Goal: Information Seeking & Learning: Learn about a topic

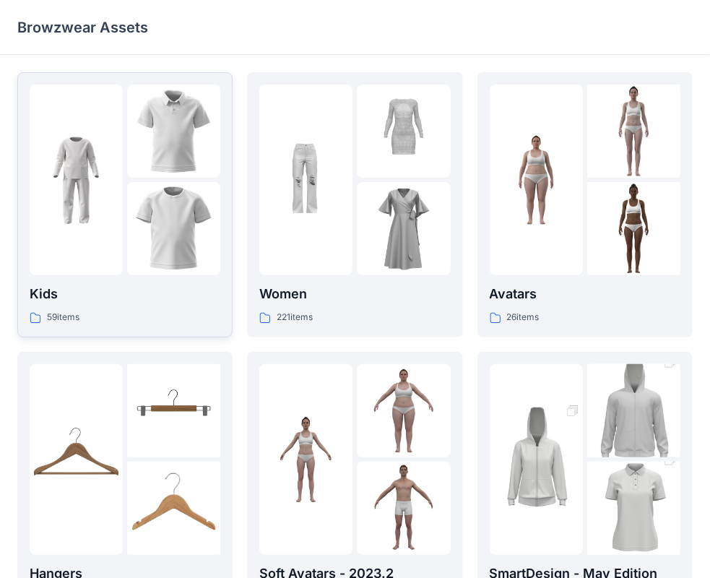
click at [152, 150] on img at bounding box center [173, 131] width 93 height 93
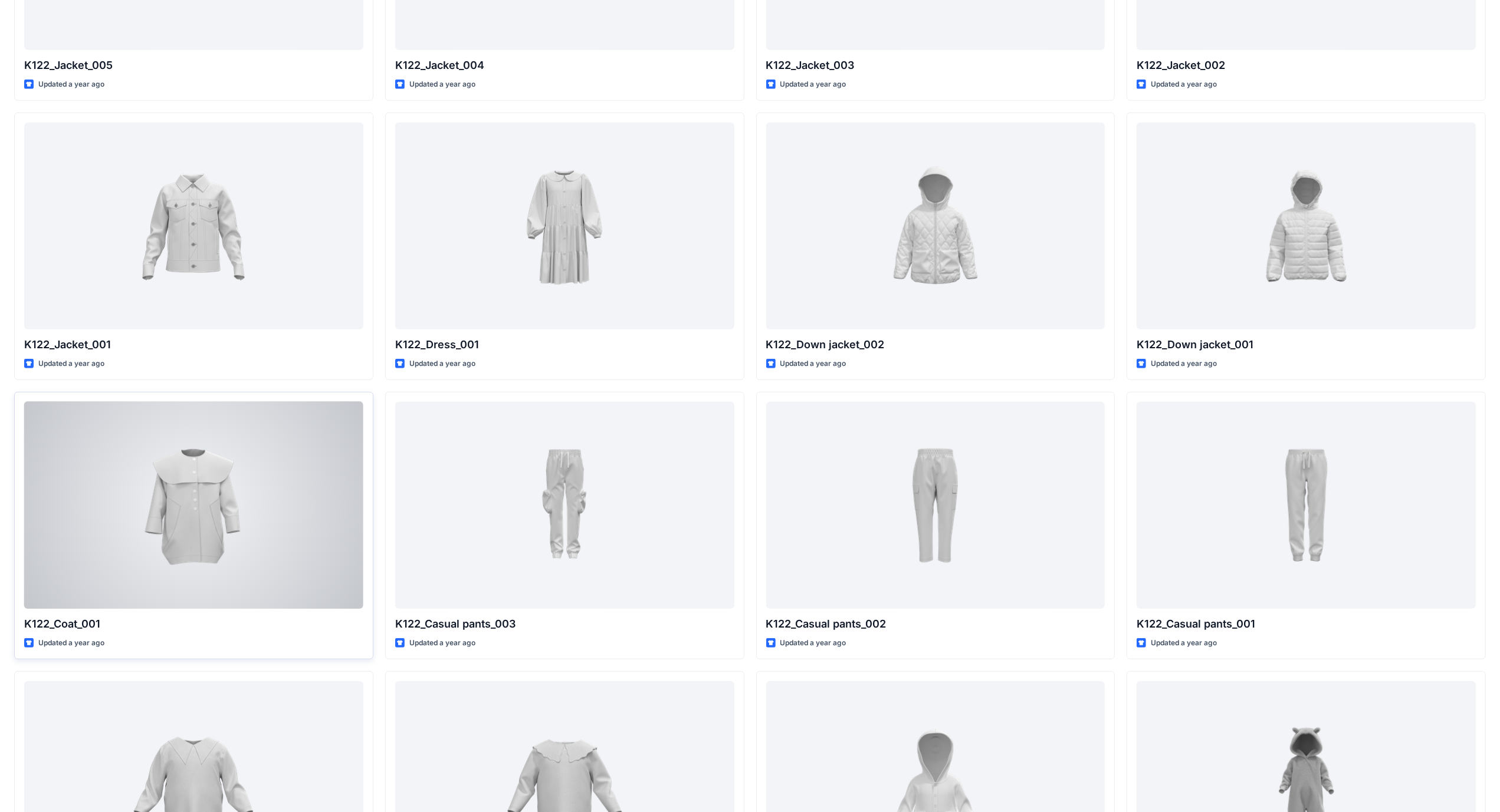
scroll to position [766, 0]
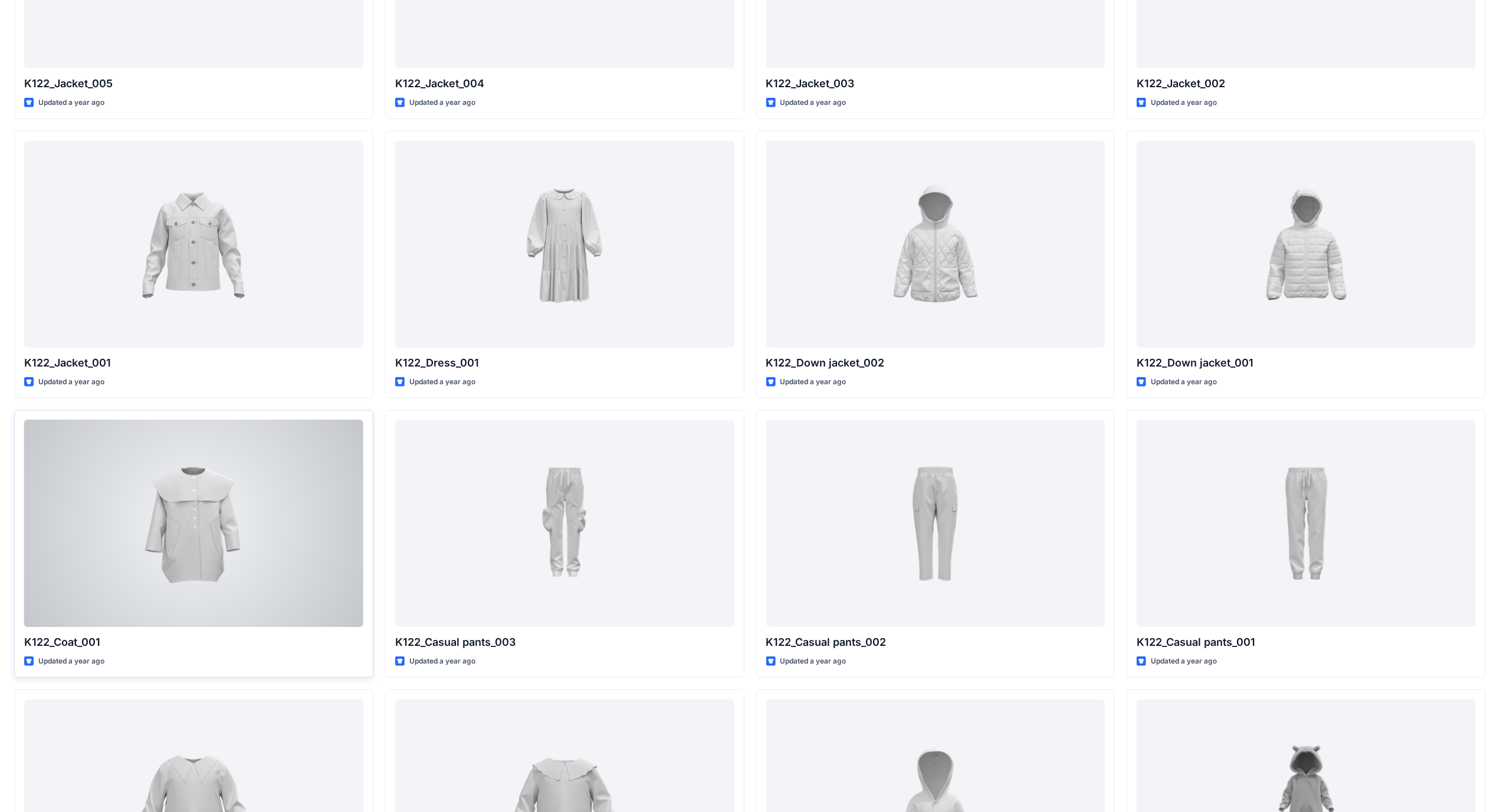
click at [269, 468] on div at bounding box center [194, 524] width 339 height 207
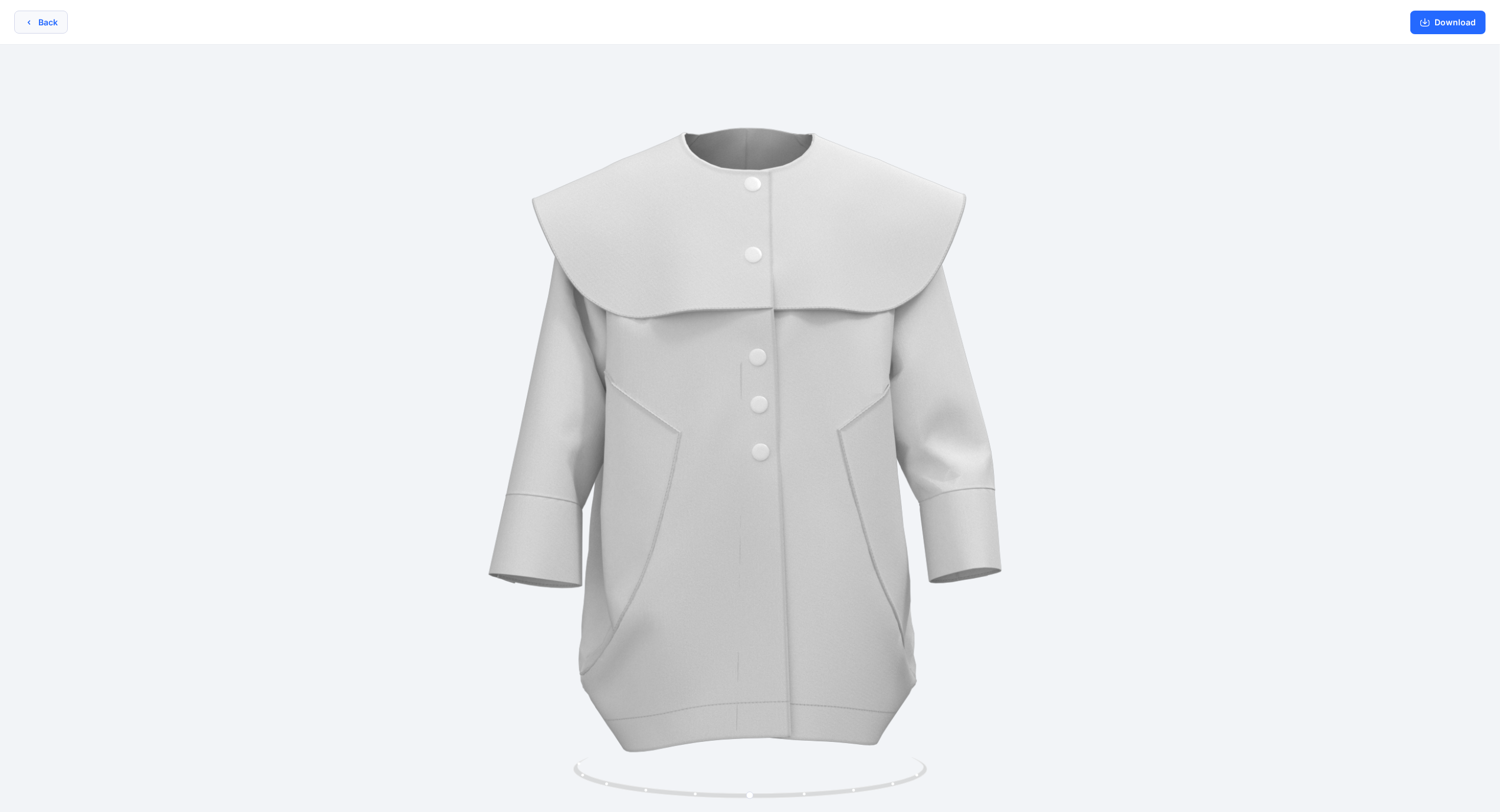
click at [43, 21] on button "Back" at bounding box center [41, 22] width 54 height 23
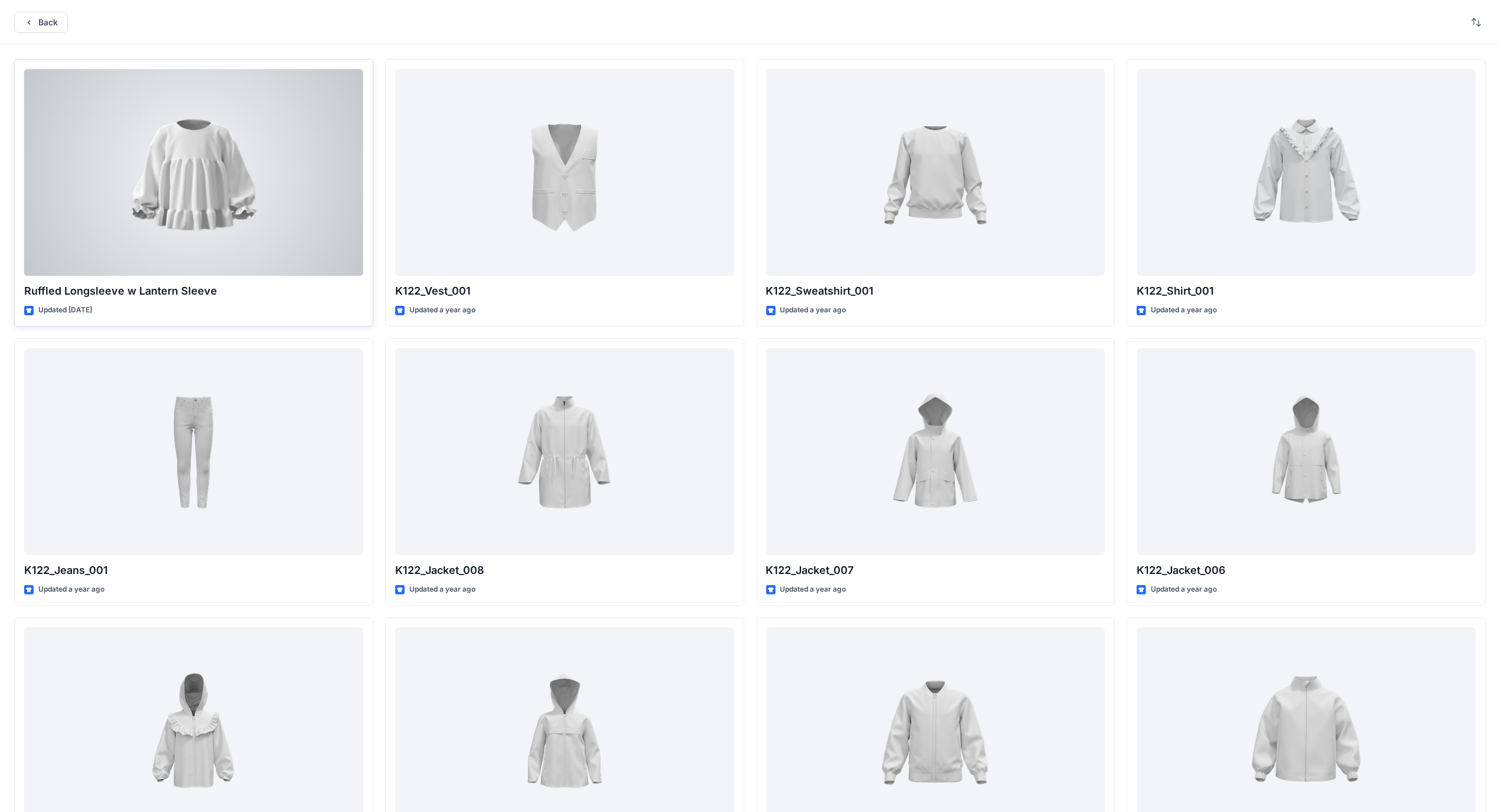
click at [248, 181] on div at bounding box center [194, 173] width 339 height 207
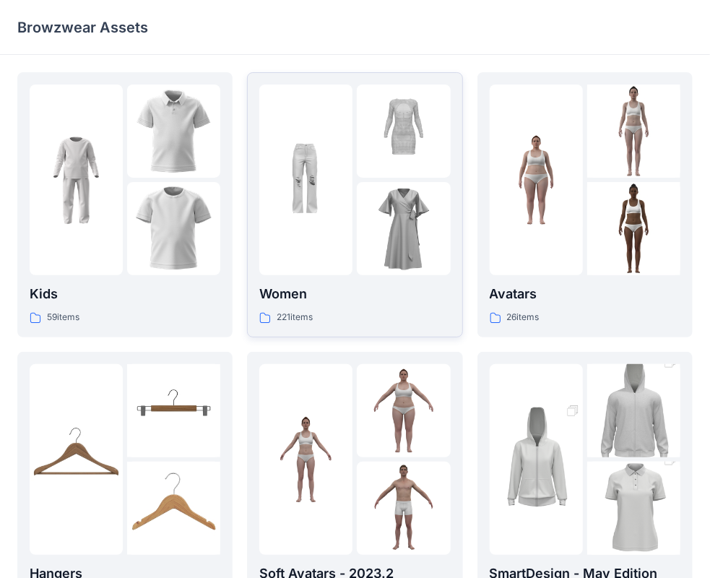
click at [355, 174] on div at bounding box center [354, 180] width 191 height 191
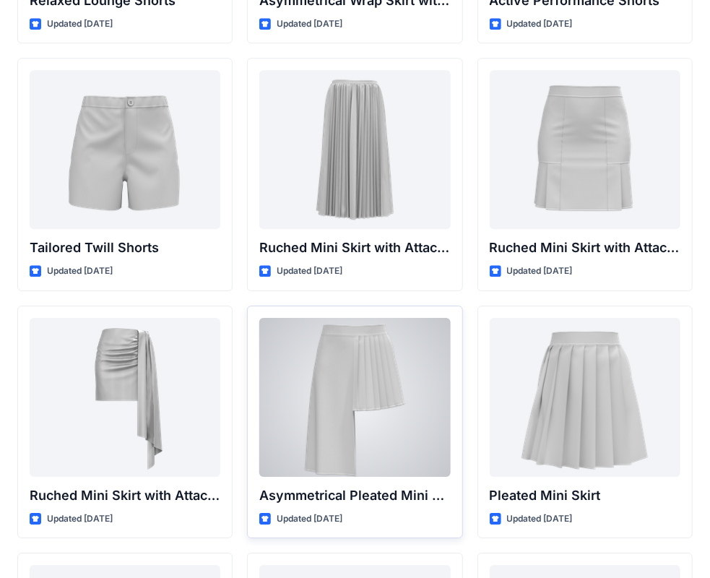
scroll to position [3703, 0]
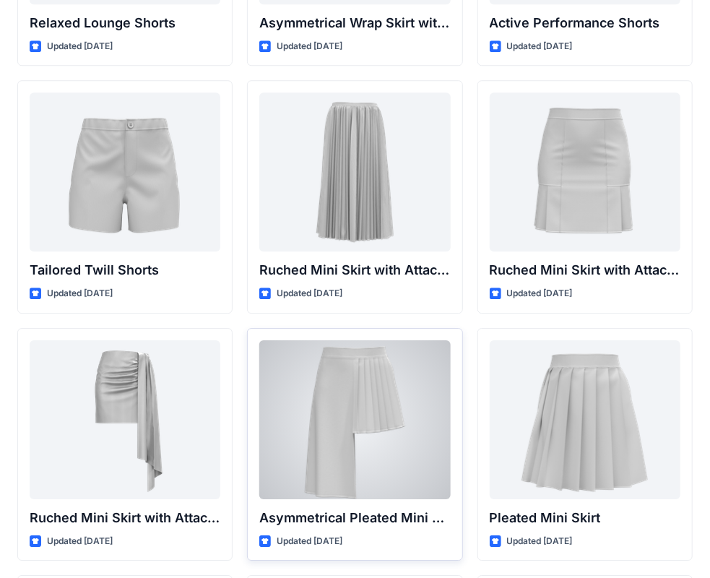
click at [369, 397] on div at bounding box center [354, 419] width 191 height 159
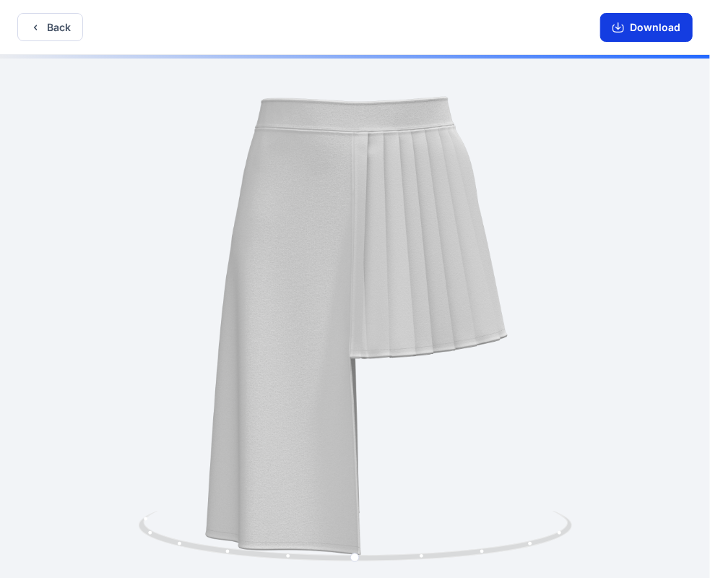
click at [620, 25] on icon "button" at bounding box center [618, 25] width 6 height 7
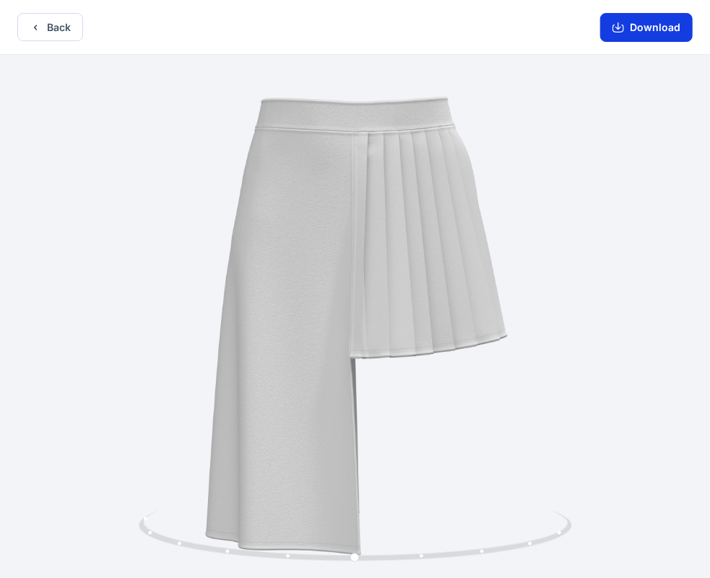
click at [615, 27] on icon "button" at bounding box center [619, 29] width 12 height 8
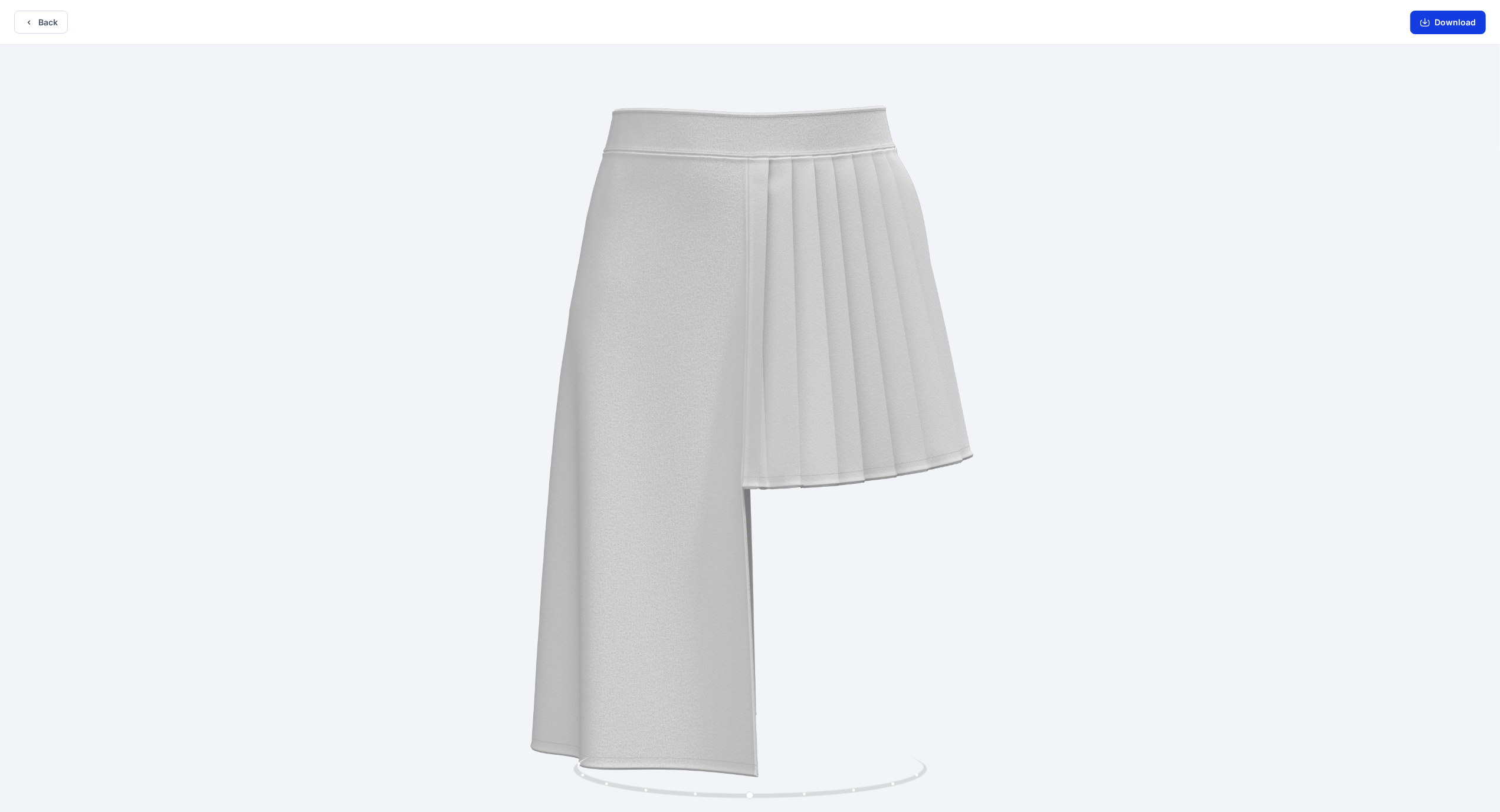
click at [590, 22] on button "Download" at bounding box center [1448, 22] width 75 height 24
click at [33, 25] on button "Back" at bounding box center [41, 22] width 54 height 23
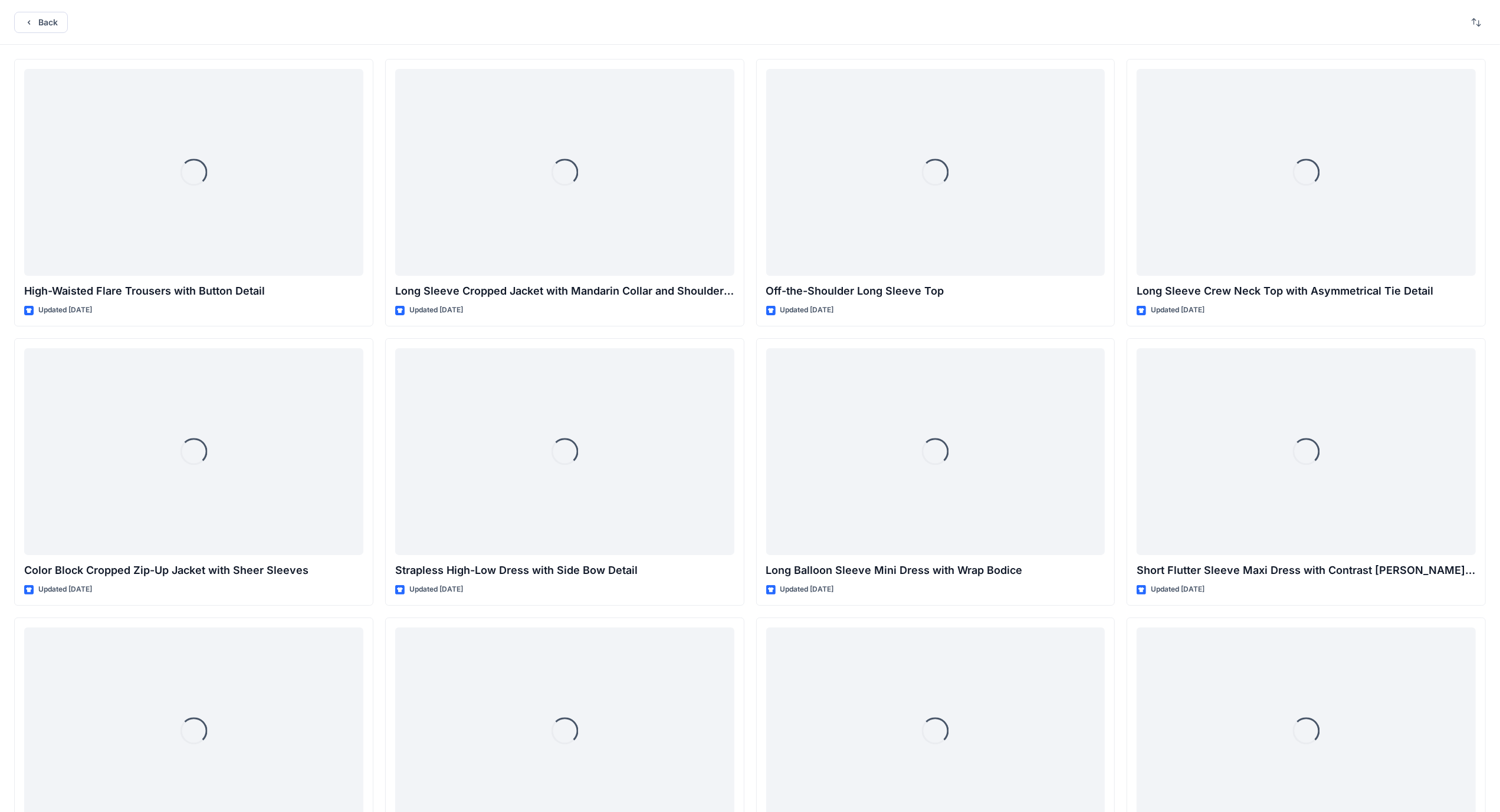
scroll to position [3022, 0]
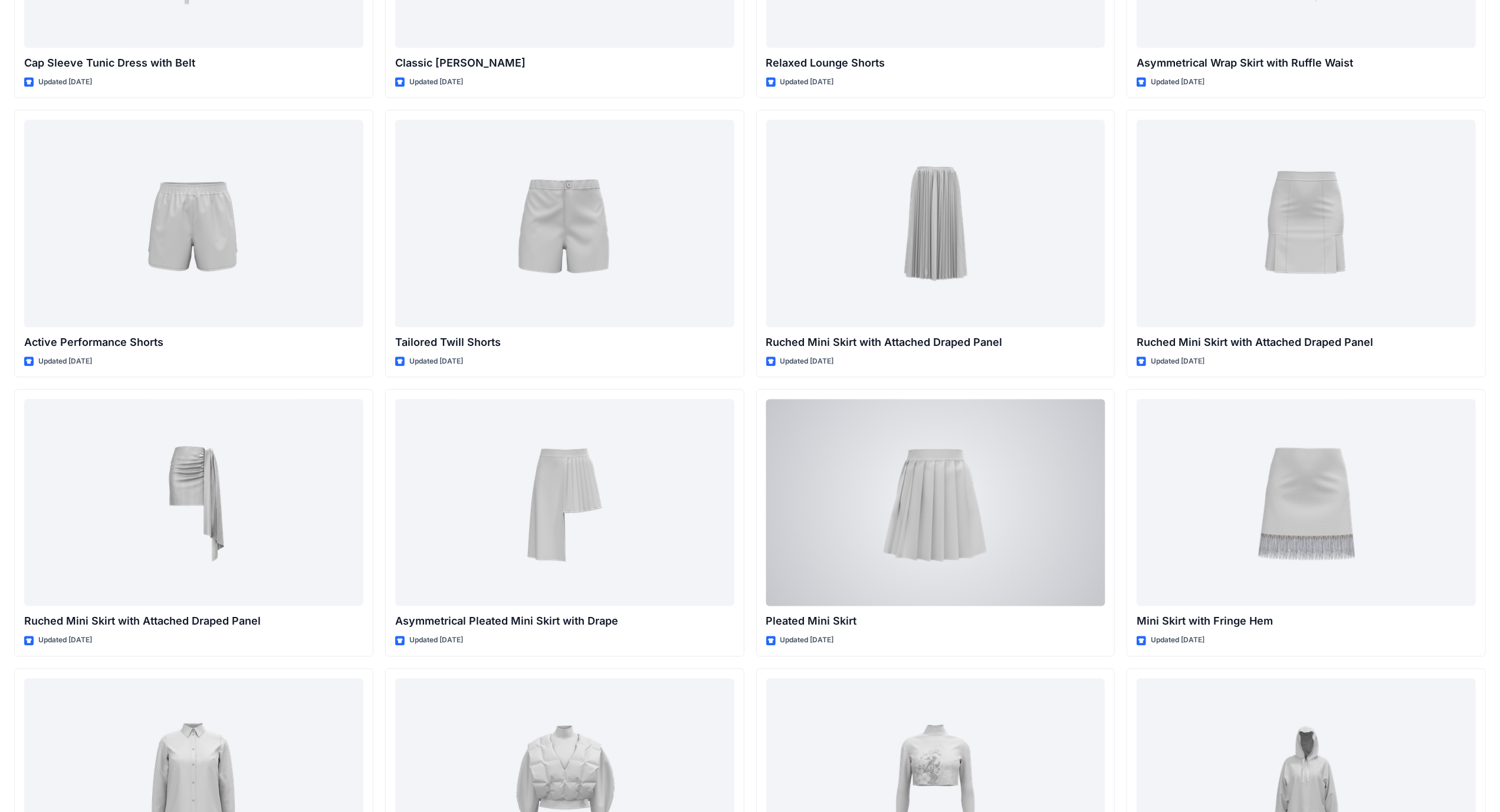
click at [590, 471] on div at bounding box center [935, 503] width 339 height 207
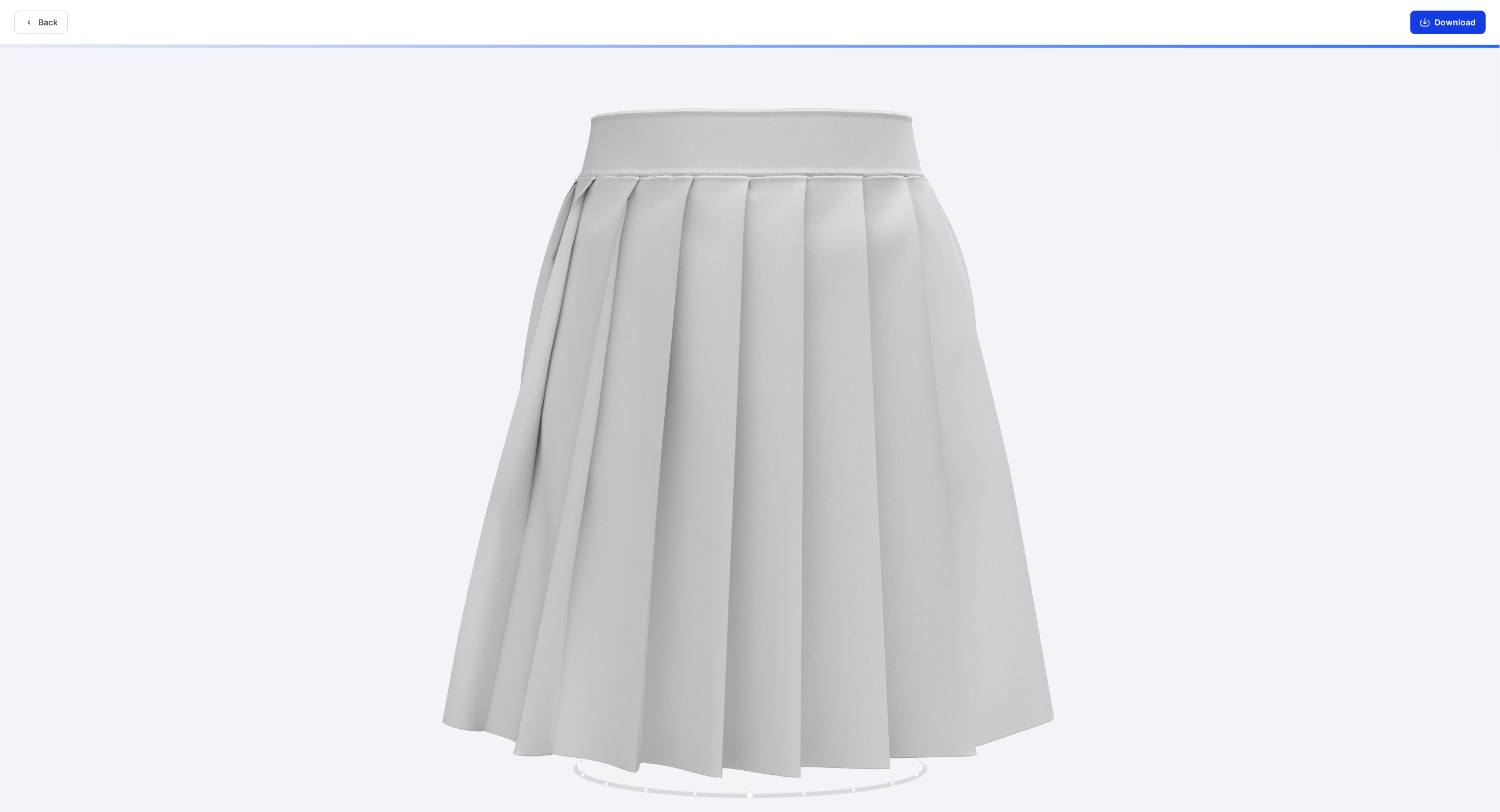
click at [590, 20] on icon "button" at bounding box center [1425, 23] width 10 height 10
click at [60, 16] on button "Back" at bounding box center [41, 22] width 54 height 23
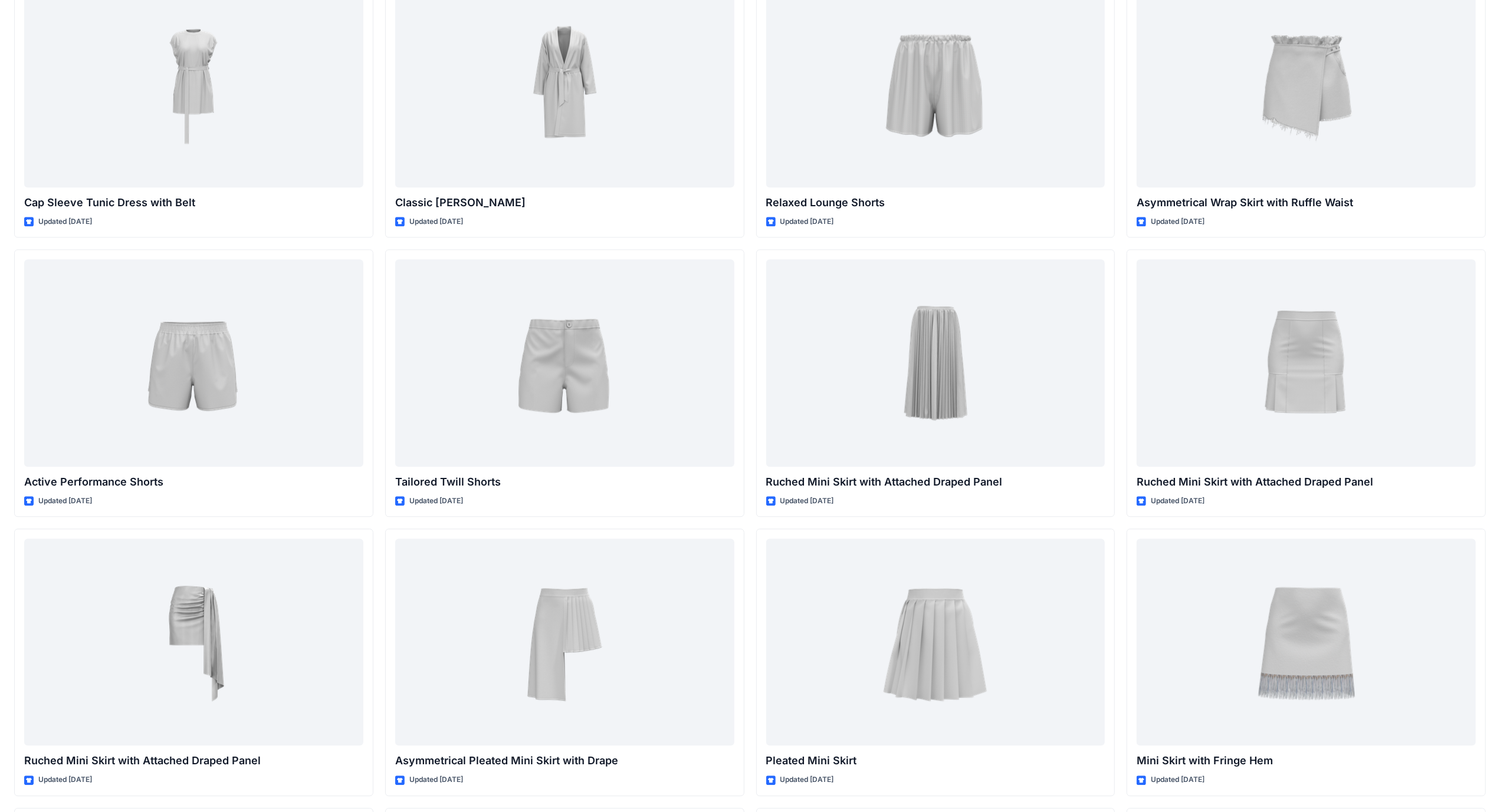
scroll to position [3006, 0]
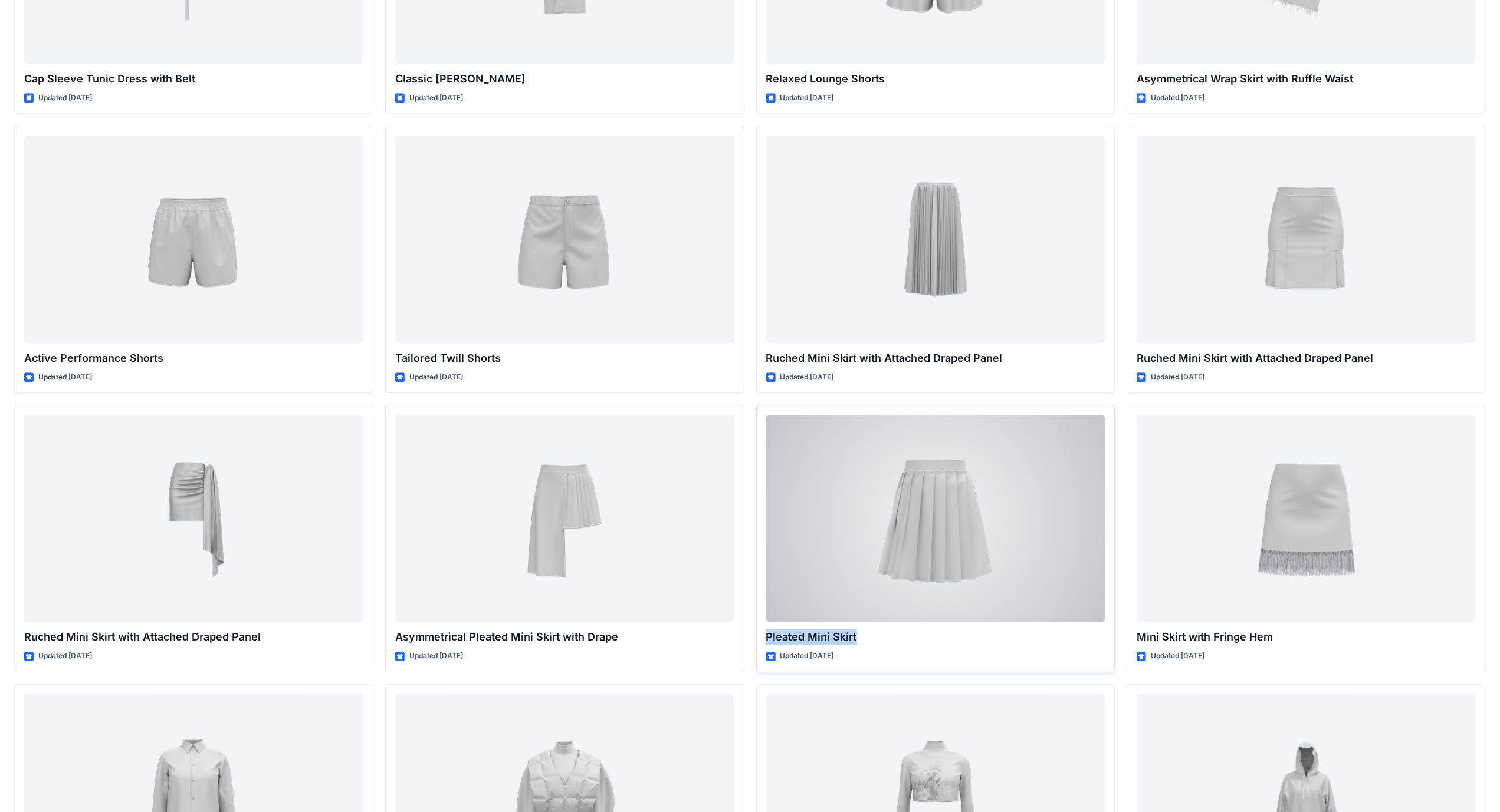
drag, startPoint x: 859, startPoint y: 637, endPoint x: 759, endPoint y: 636, distance: 100.0
click at [590, 471] on div "Pleated Mini Skirt Updated 6 months ago" at bounding box center [936, 539] width 359 height 268
copy p "Pleated Mini Skirt"
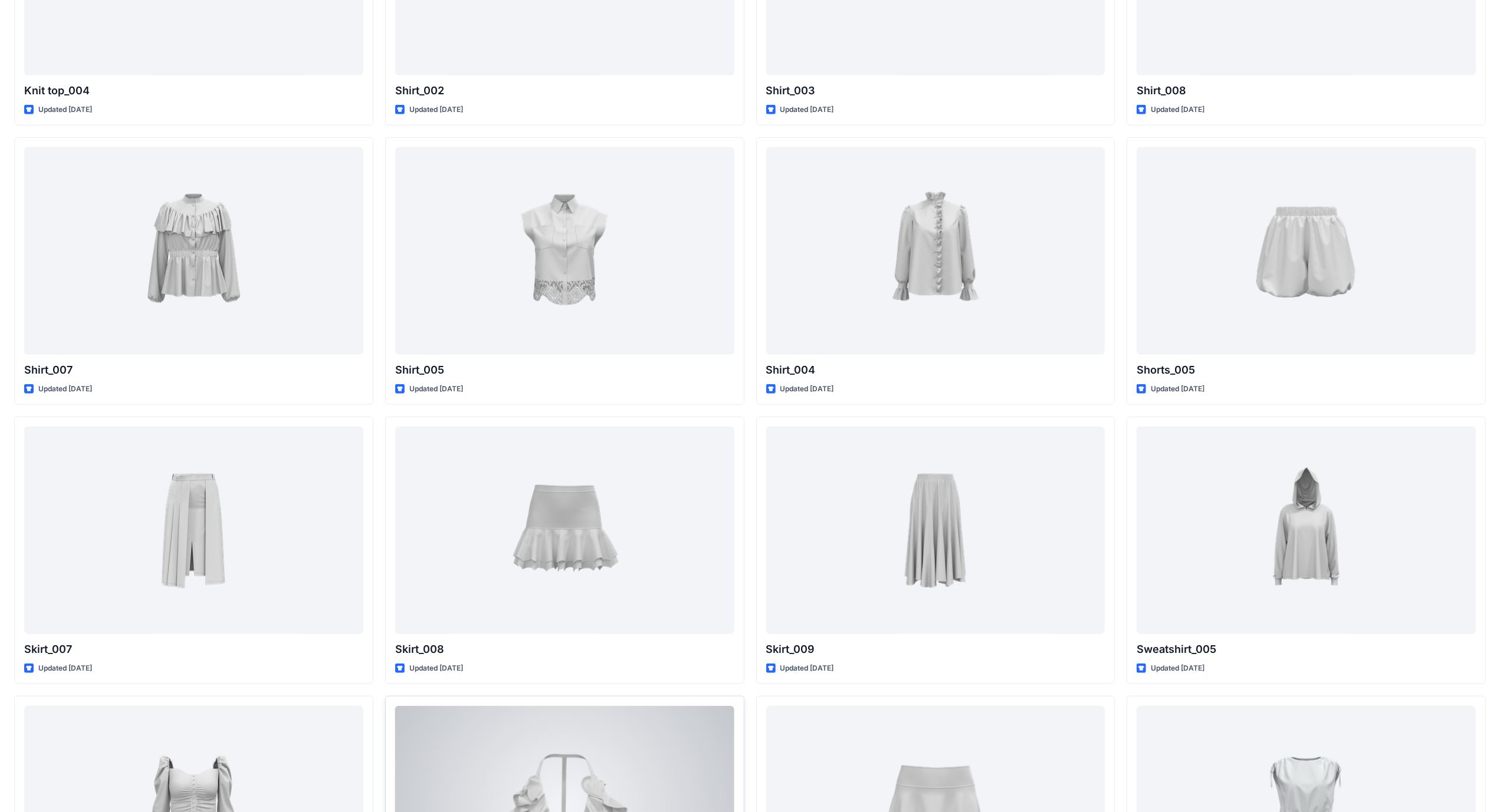
scroll to position [5466, 0]
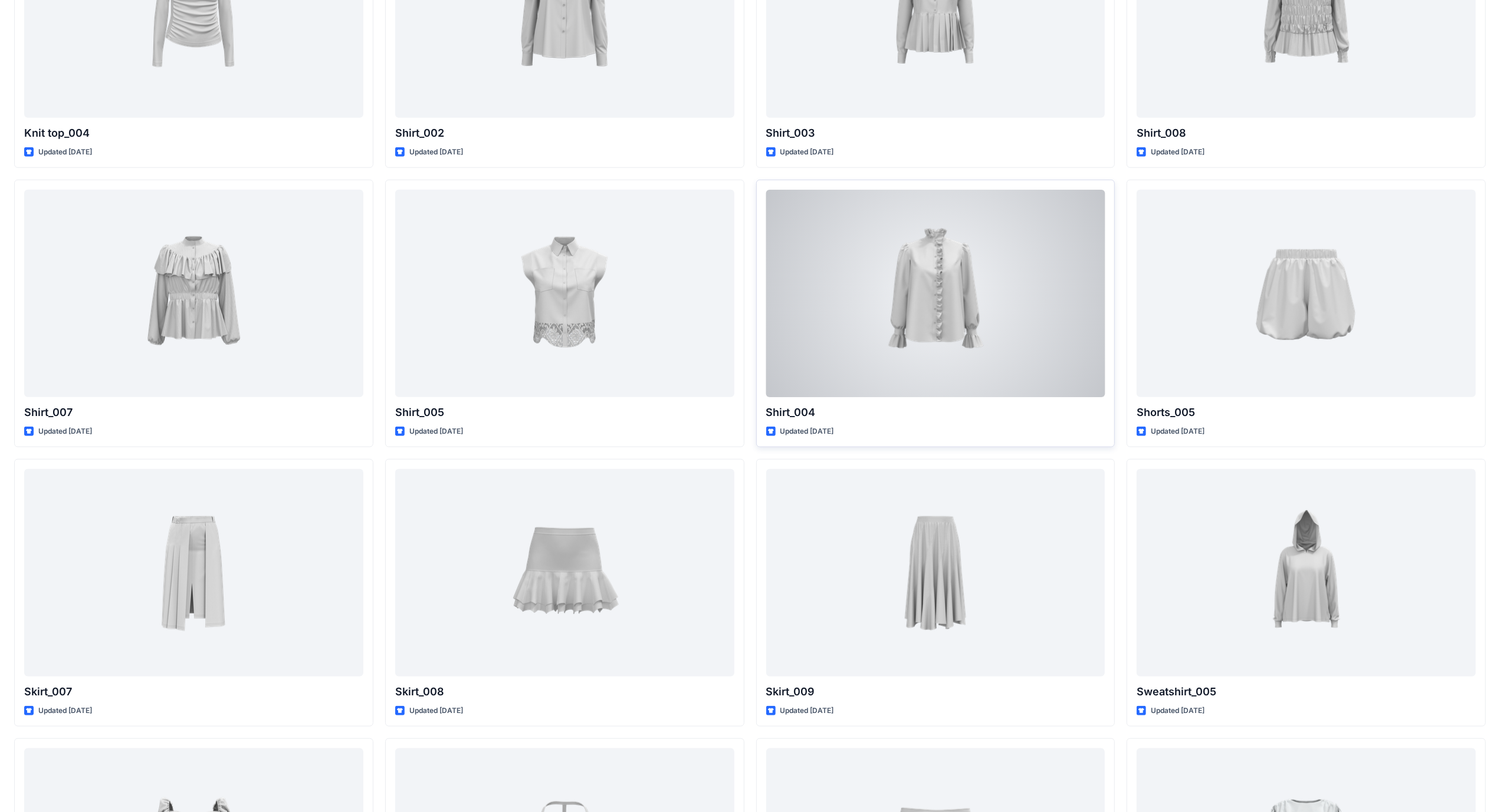
click at [590, 292] on div at bounding box center [935, 294] width 339 height 207
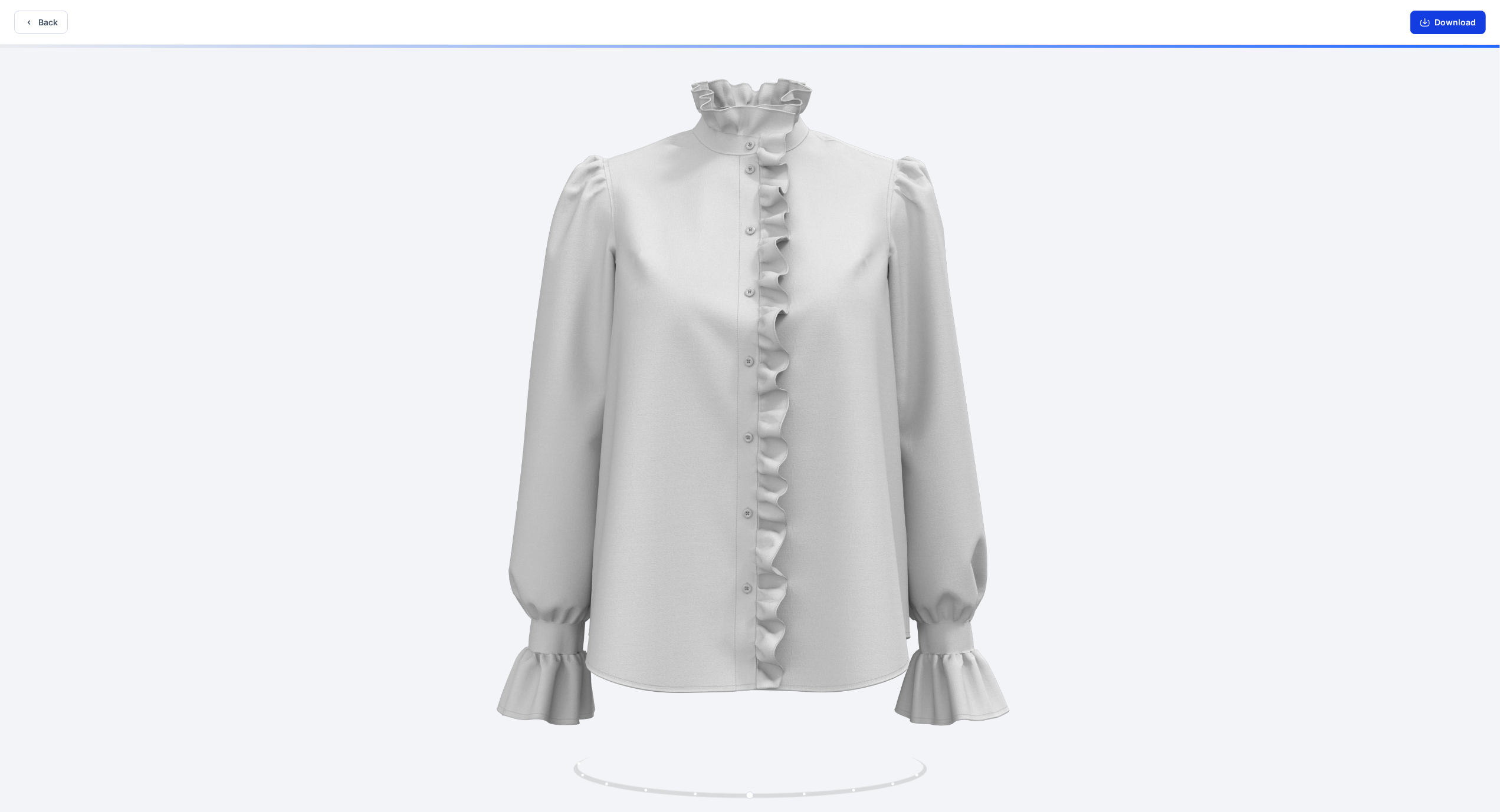
click at [590, 24] on button "Download" at bounding box center [1448, 22] width 75 height 24
